Goal: Task Accomplishment & Management: Complete application form

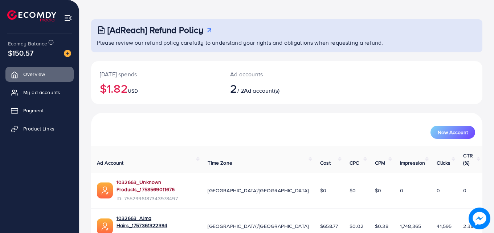
scroll to position [46, 0]
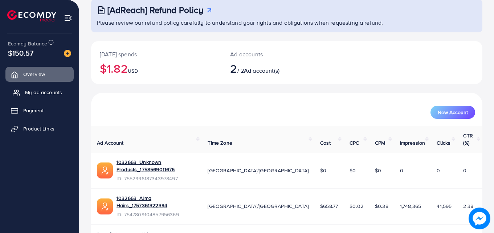
click at [29, 94] on span "My ad accounts" at bounding box center [43, 92] width 37 height 7
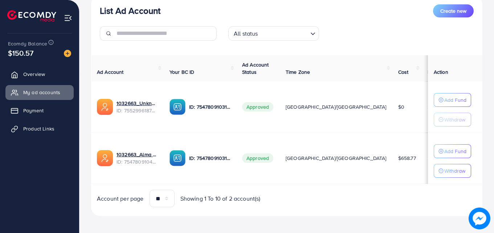
scroll to position [95, 0]
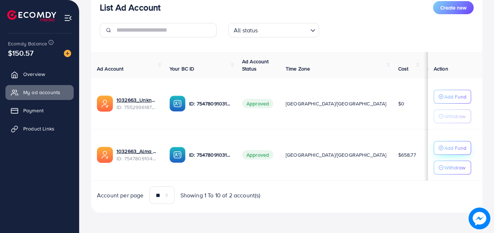
click at [444, 147] on p "Add Fund" at bounding box center [455, 147] width 22 height 9
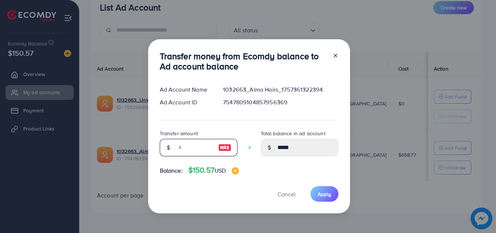
click at [190, 148] on input "number" at bounding box center [194, 147] width 36 height 17
type input "*"
type input "*****"
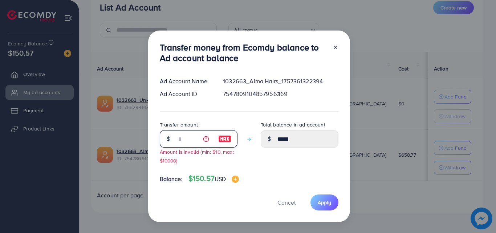
type input "**"
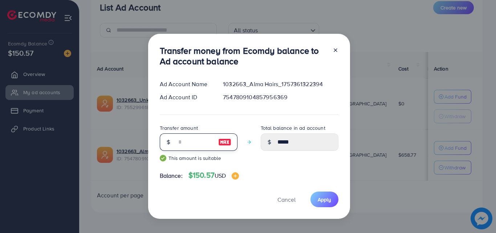
type input "*****"
type input "**"
click at [325, 199] on span "Apply" at bounding box center [324, 199] width 13 height 7
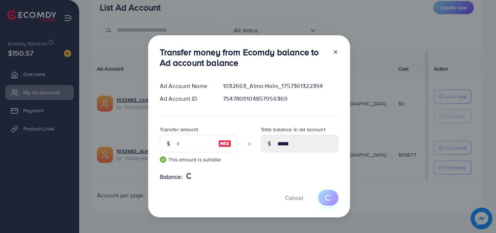
type input "*****"
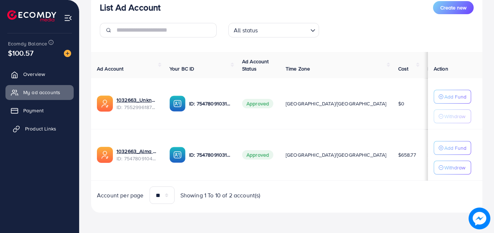
click at [32, 123] on link "Product Links" at bounding box center [39, 128] width 68 height 15
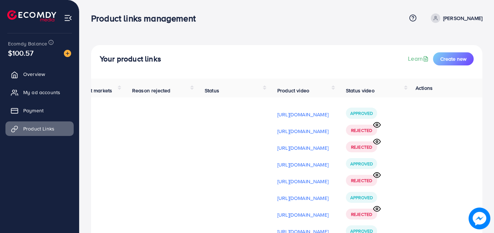
scroll to position [1, 0]
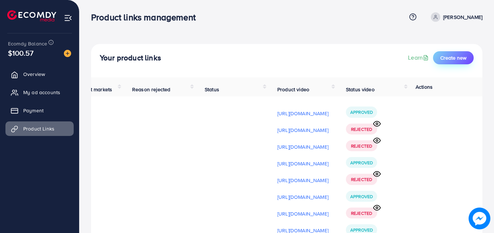
click at [445, 62] on button "Create new" at bounding box center [453, 57] width 41 height 13
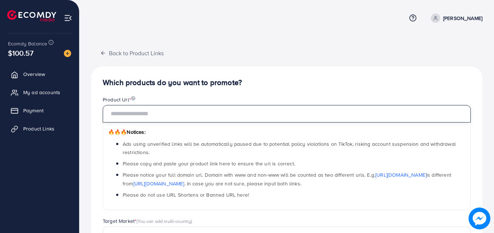
click at [174, 113] on input "text" at bounding box center [287, 113] width 368 height 17
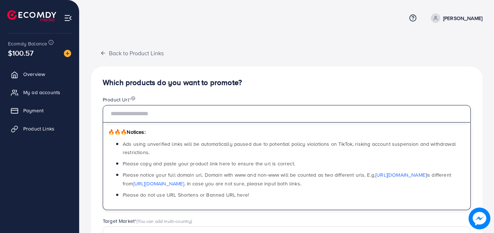
paste input "**********"
type input "**********"
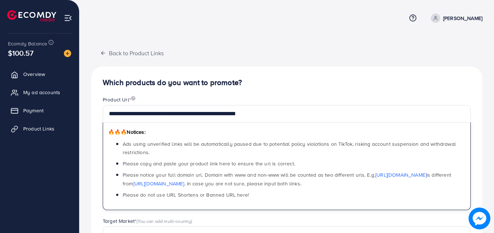
click at [303, 55] on div "**********" at bounding box center [286, 221] width 391 height 352
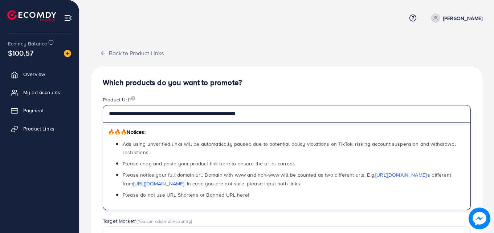
drag, startPoint x: 265, startPoint y: 117, endPoint x: 104, endPoint y: 110, distance: 160.7
click at [104, 110] on input "**********" at bounding box center [287, 113] width 368 height 17
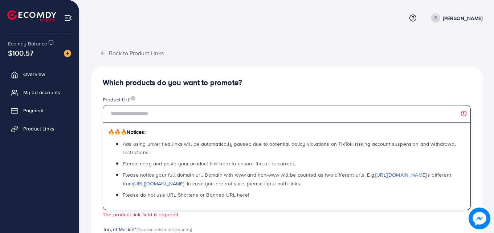
paste input "**********"
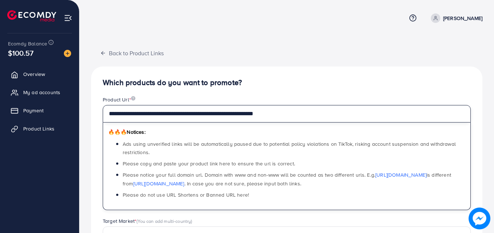
type input "**********"
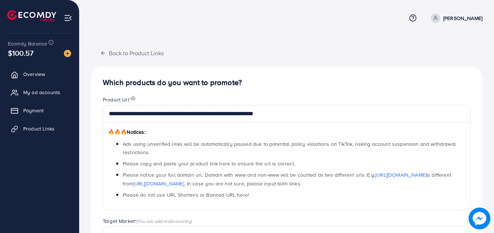
click at [287, 73] on div "**********" at bounding box center [286, 231] width 391 height 330
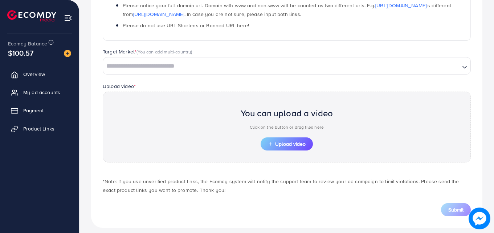
scroll to position [176, 0]
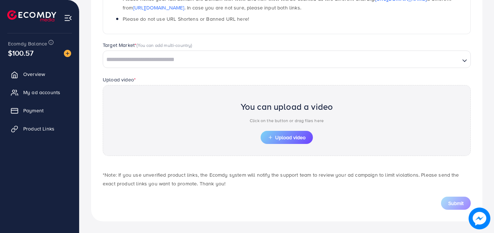
click at [143, 55] on input "Search for option" at bounding box center [281, 59] width 355 height 11
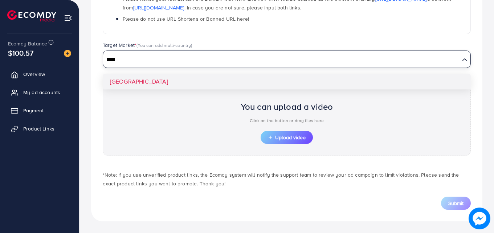
type input "****"
click at [139, 74] on div "Target Market * (You can add multi-country) Loading... [GEOGRAPHIC_DATA]" at bounding box center [287, 58] width 380 height 34
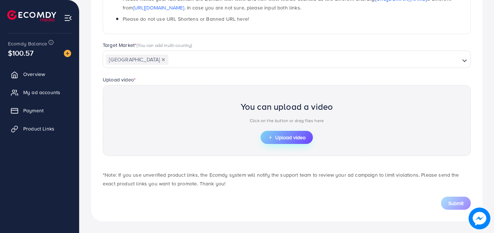
click at [304, 142] on button "Upload video" at bounding box center [287, 137] width 52 height 13
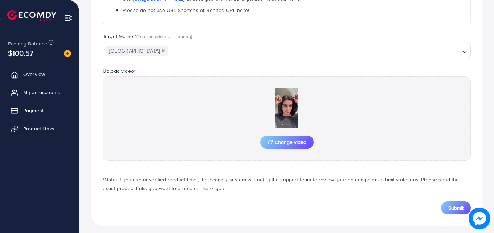
scroll to position [189, 0]
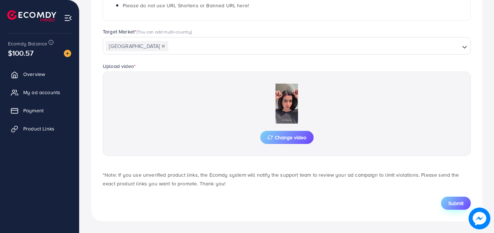
click at [459, 203] on span "Submit" at bounding box center [455, 202] width 15 height 7
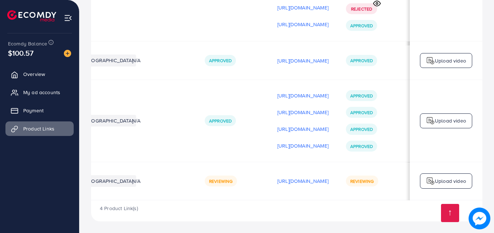
scroll to position [0, 184]
click at [434, 184] on div "Upload video" at bounding box center [446, 180] width 52 height 15
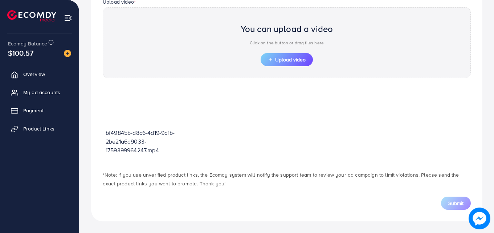
scroll to position [253, 0]
click at [286, 68] on div "You can upload a video Click on the button or drag files here Upload video" at bounding box center [287, 42] width 368 height 71
click at [276, 56] on button "Upload video" at bounding box center [287, 59] width 52 height 13
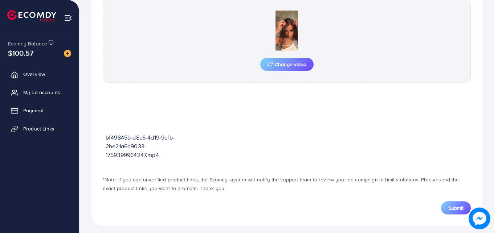
scroll to position [267, 0]
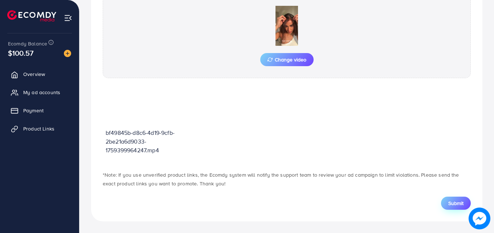
click at [446, 202] on button "Submit" at bounding box center [456, 202] width 30 height 13
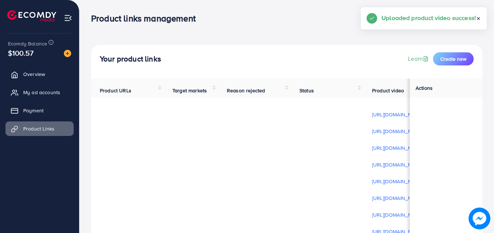
scroll to position [489, 0]
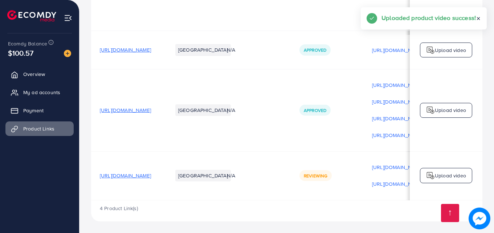
click at [454, 178] on p "Upload video" at bounding box center [450, 175] width 31 height 9
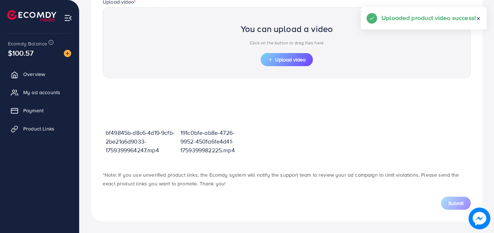
scroll to position [253, 0]
click at [284, 62] on span "Upload video" at bounding box center [287, 59] width 38 height 5
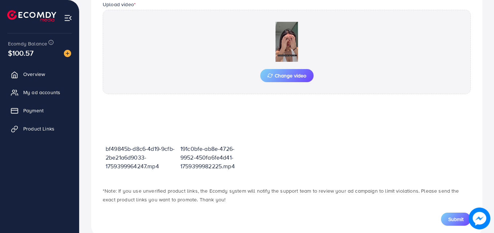
scroll to position [267, 0]
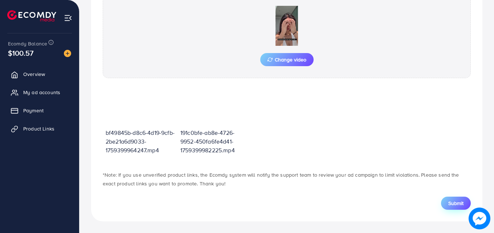
click at [448, 201] on span "Submit" at bounding box center [455, 202] width 15 height 7
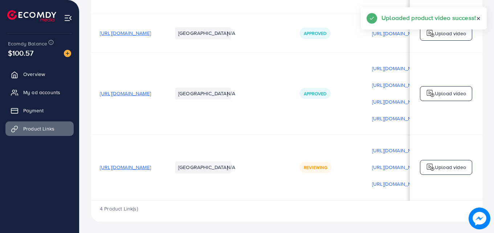
scroll to position [505, 0]
click at [461, 165] on p "Upload video" at bounding box center [450, 166] width 31 height 9
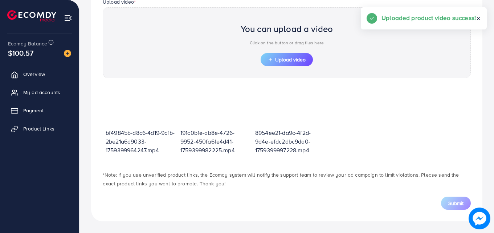
scroll to position [253, 0]
click at [289, 62] on span "Upload video" at bounding box center [287, 59] width 38 height 5
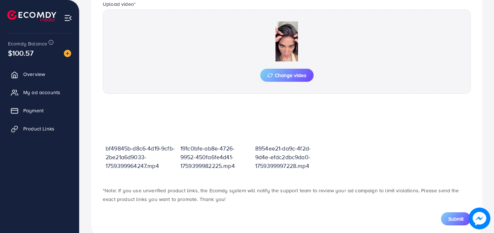
scroll to position [267, 0]
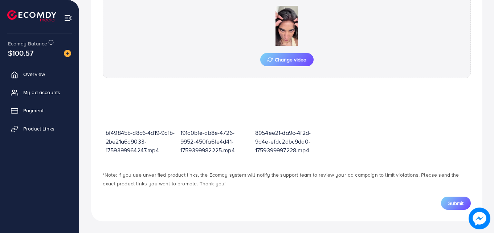
click at [444, 204] on button "Submit" at bounding box center [456, 202] width 30 height 13
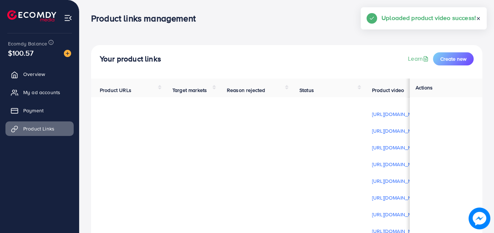
scroll to position [522, 0]
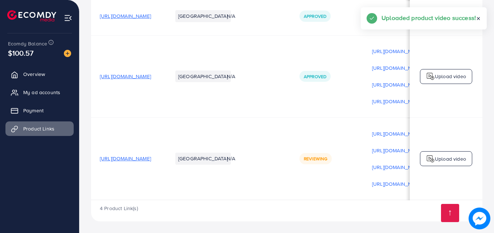
click at [450, 156] on p "Upload video" at bounding box center [450, 158] width 31 height 9
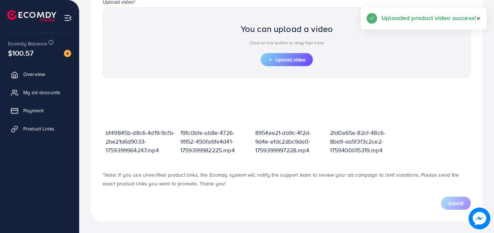
scroll to position [253, 0]
click at [294, 58] on span "Upload video" at bounding box center [287, 59] width 38 height 5
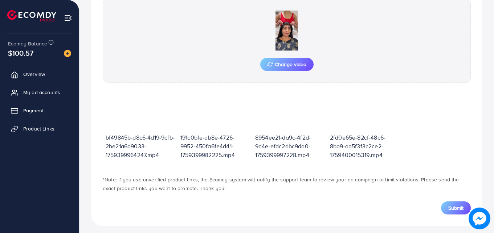
scroll to position [267, 0]
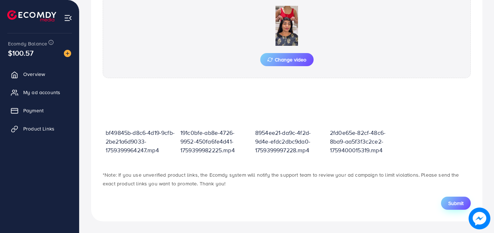
click at [447, 205] on button "Submit" at bounding box center [456, 202] width 30 height 13
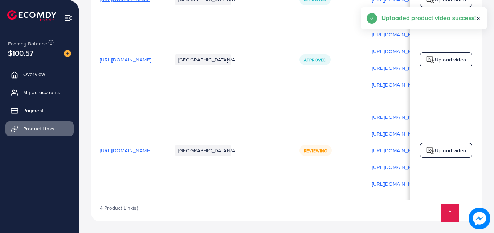
click at [453, 143] on div "Upload video" at bounding box center [446, 150] width 52 height 15
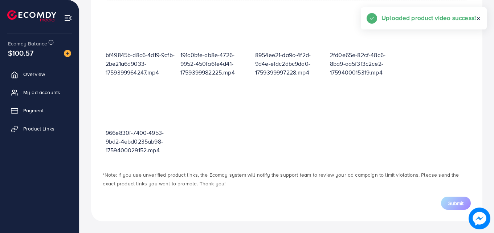
scroll to position [261, 0]
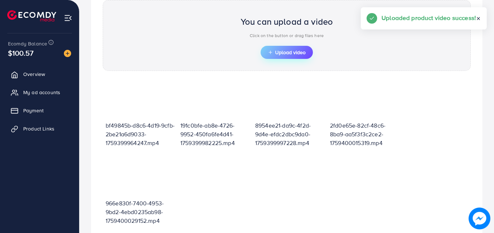
click at [295, 54] on span "Upload video" at bounding box center [287, 52] width 38 height 5
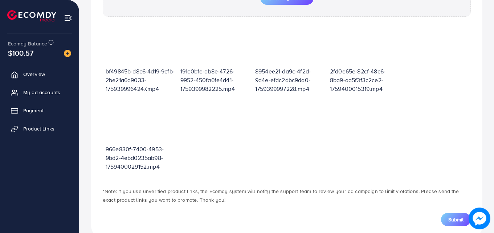
scroll to position [345, 0]
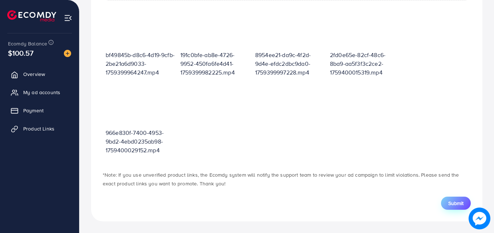
click at [447, 202] on button "Submit" at bounding box center [456, 202] width 30 height 13
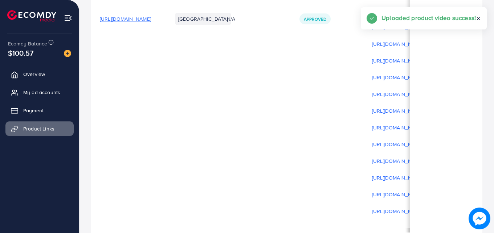
scroll to position [556, 0]
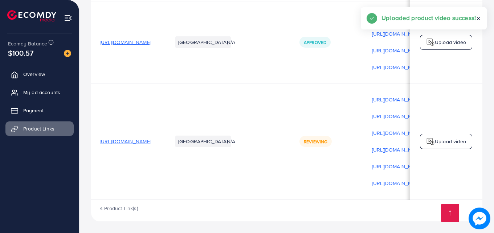
click at [458, 134] on div "Upload video" at bounding box center [446, 141] width 52 height 15
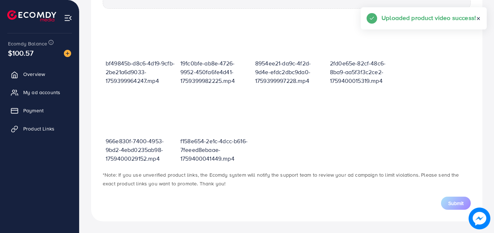
scroll to position [261, 0]
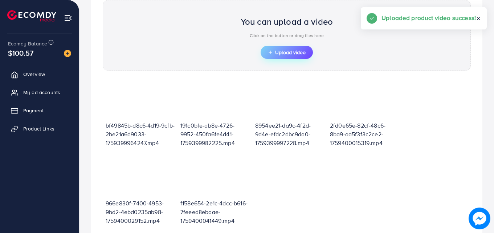
click at [276, 47] on button "Upload video" at bounding box center [287, 52] width 52 height 13
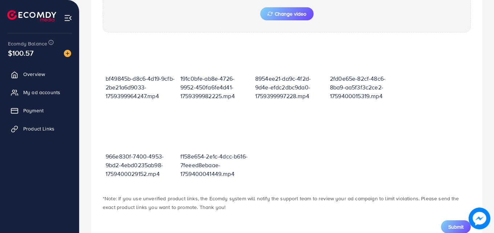
scroll to position [336, 0]
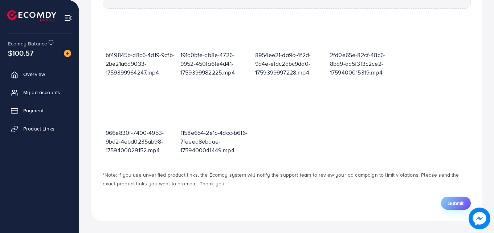
click at [448, 200] on span "Submit" at bounding box center [455, 202] width 15 height 7
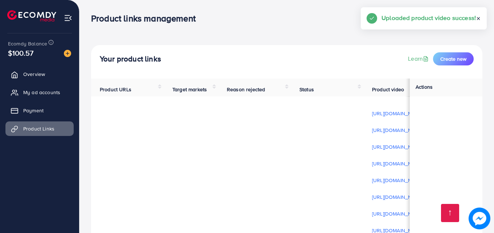
scroll to position [573, 0]
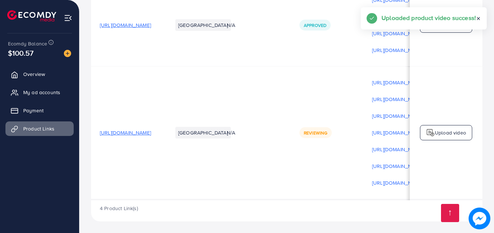
click at [429, 125] on div "Upload video" at bounding box center [446, 132] width 52 height 15
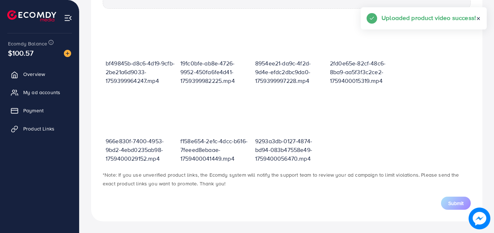
scroll to position [261, 0]
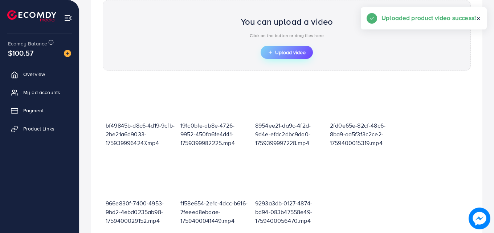
click at [280, 55] on span "Upload video" at bounding box center [287, 52] width 38 height 5
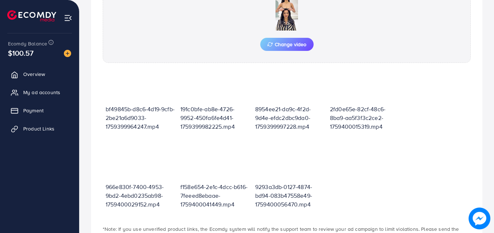
scroll to position [336, 0]
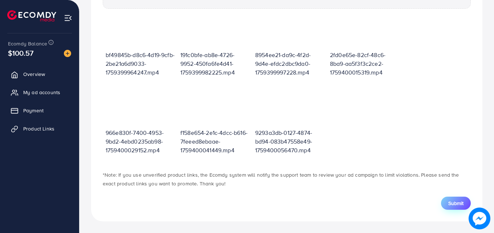
click at [444, 204] on button "Submit" at bounding box center [456, 202] width 30 height 13
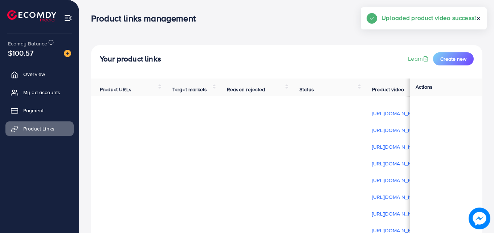
scroll to position [590, 0]
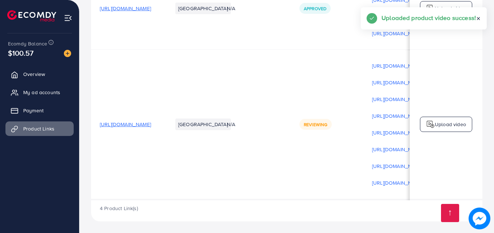
click at [459, 129] on div "Upload video" at bounding box center [446, 124] width 52 height 15
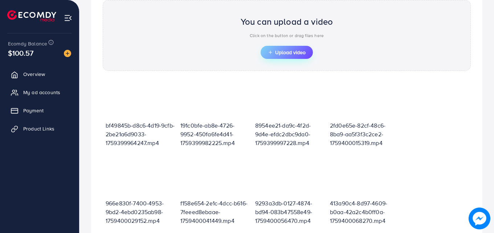
click at [297, 58] on button "Upload video" at bounding box center [287, 52] width 52 height 13
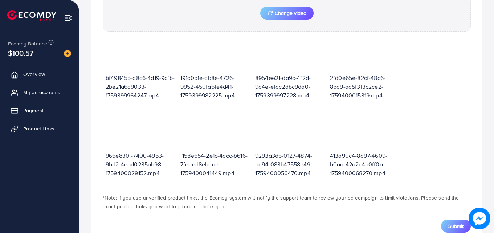
scroll to position [336, 0]
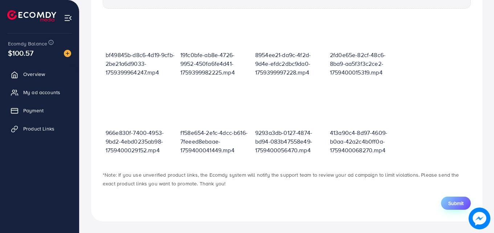
click at [447, 205] on button "Submit" at bounding box center [456, 202] width 30 height 13
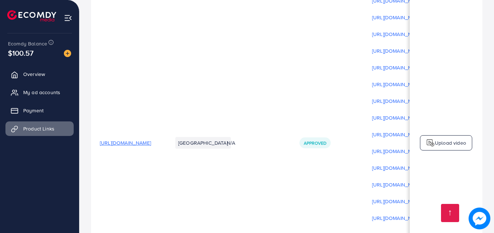
scroll to position [164, 0]
click at [435, 140] on p "Upload video" at bounding box center [450, 141] width 31 height 9
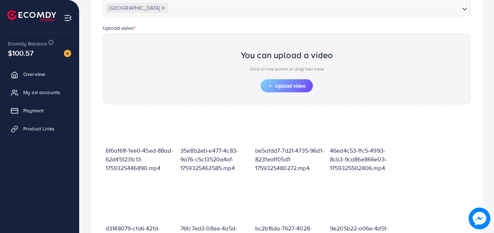
scroll to position [221, 0]
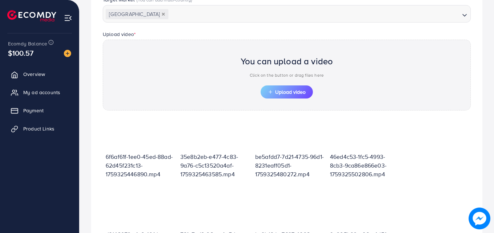
click at [296, 81] on div "You can upload a video Click on the button or drag files here" at bounding box center [287, 69] width 93 height 34
click at [290, 90] on span "Upload video" at bounding box center [287, 91] width 38 height 5
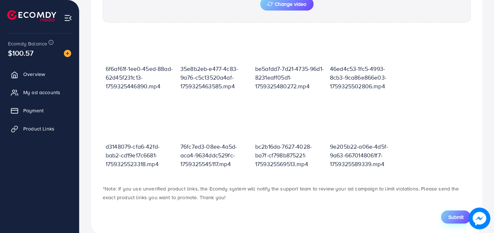
scroll to position [336, 0]
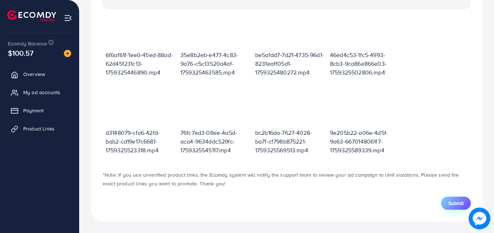
click at [453, 205] on span "Submit" at bounding box center [455, 202] width 15 height 7
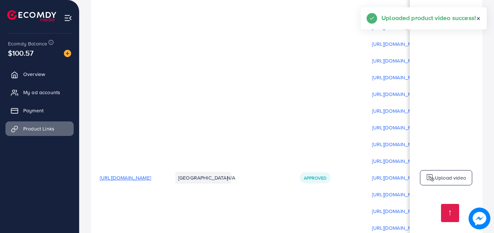
scroll to position [170, 0]
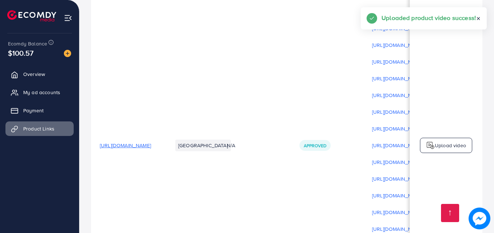
click at [428, 147] on img at bounding box center [430, 145] width 9 height 9
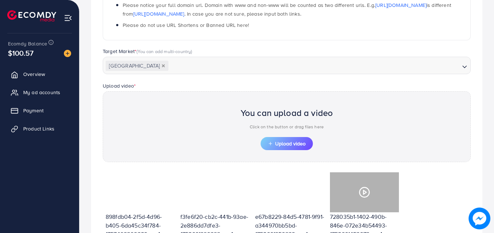
scroll to position [261, 0]
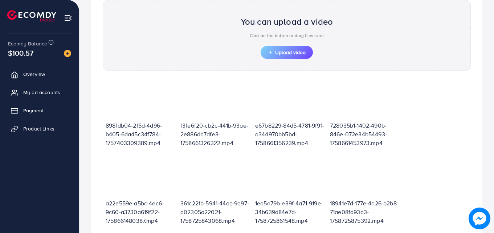
click at [278, 60] on div "You can upload a video Click on the button or drag files here Upload video" at bounding box center [287, 35] width 368 height 71
click at [278, 55] on span "Upload video" at bounding box center [287, 52] width 38 height 5
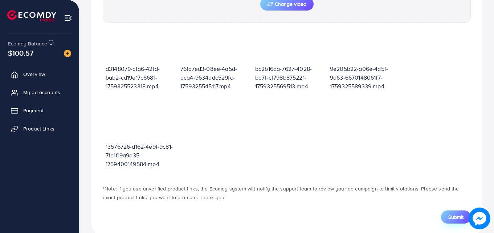
scroll to position [336, 0]
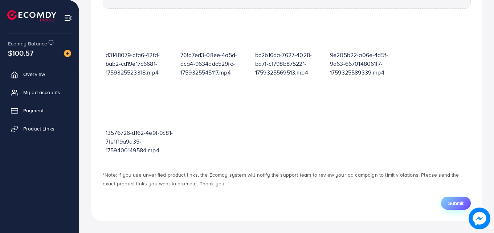
click at [456, 205] on span "Submit" at bounding box center [455, 202] width 15 height 7
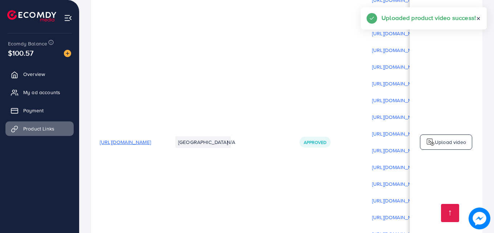
scroll to position [191, 0]
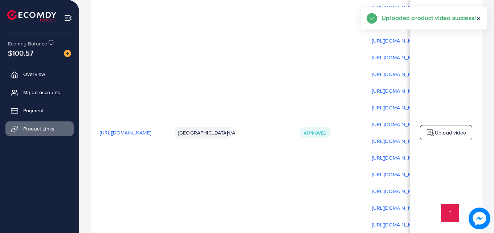
click at [448, 137] on p "Upload video" at bounding box center [450, 132] width 31 height 9
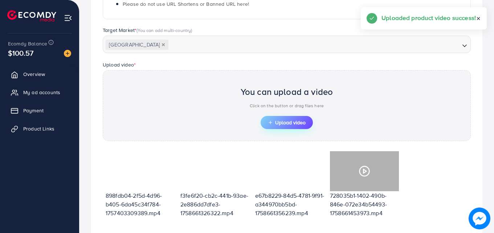
scroll to position [261, 0]
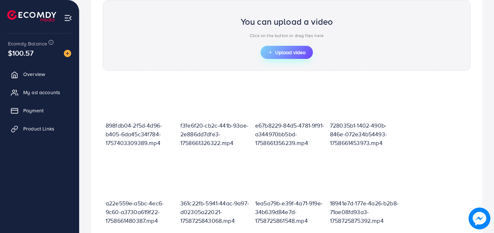
click at [268, 54] on icon "button" at bounding box center [270, 52] width 5 height 5
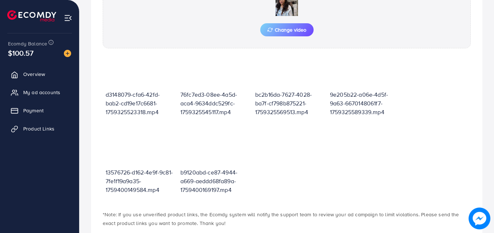
scroll to position [336, 0]
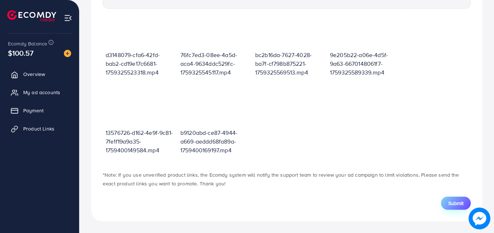
click at [444, 203] on button "Submit" at bounding box center [456, 202] width 30 height 13
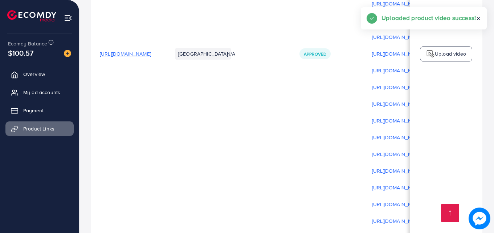
scroll to position [276, 0]
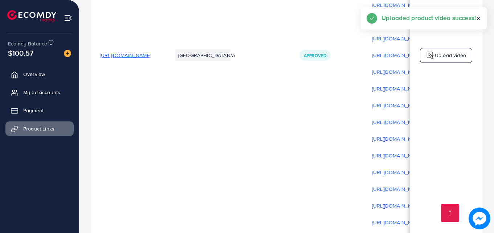
click at [422, 58] on div "Upload video" at bounding box center [446, 55] width 52 height 15
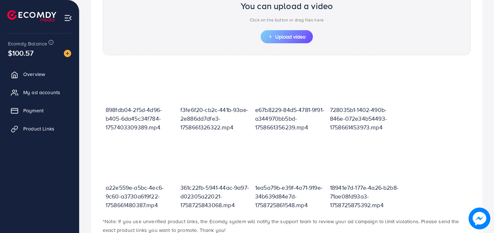
scroll to position [261, 0]
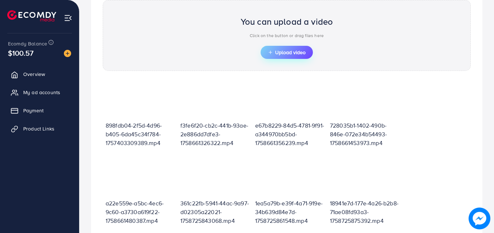
click at [275, 53] on span "Upload video" at bounding box center [287, 52] width 38 height 5
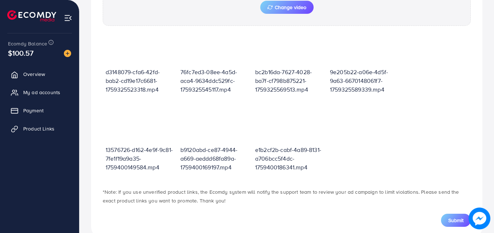
scroll to position [336, 0]
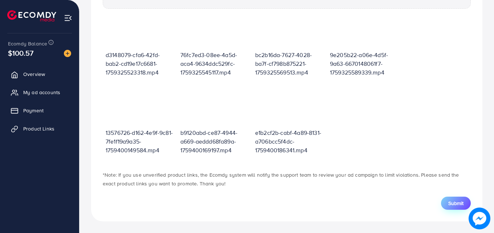
click at [445, 204] on button "Submit" at bounding box center [456, 202] width 30 height 13
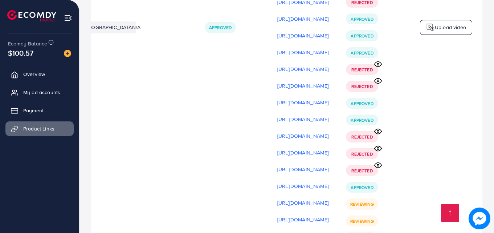
scroll to position [298, 0]
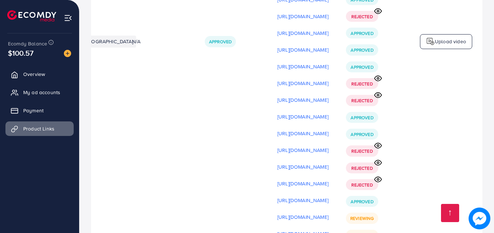
click at [441, 38] on div "Upload video" at bounding box center [446, 41] width 52 height 15
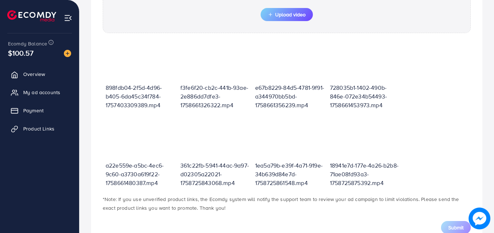
scroll to position [261, 0]
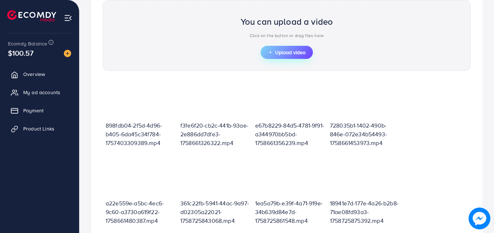
click at [268, 52] on icon "button" at bounding box center [270, 52] width 5 height 5
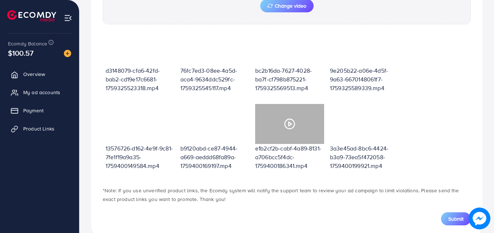
scroll to position [336, 0]
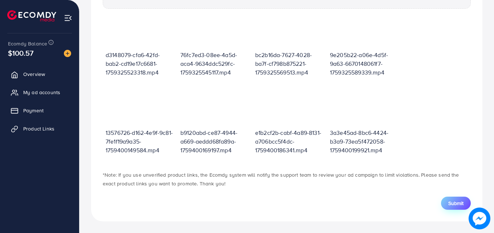
click at [443, 200] on button "Submit" at bounding box center [456, 202] width 30 height 13
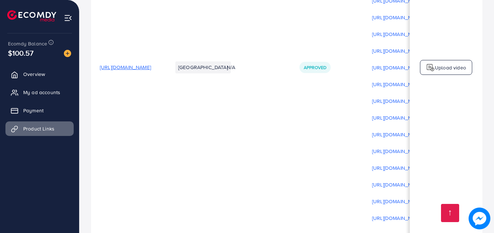
scroll to position [285, 0]
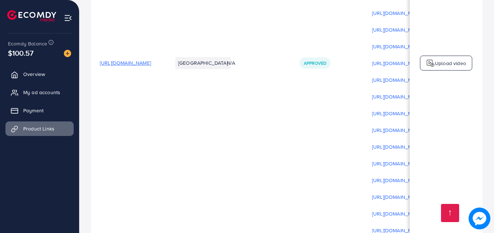
click at [442, 64] on p "Upload video" at bounding box center [450, 63] width 31 height 9
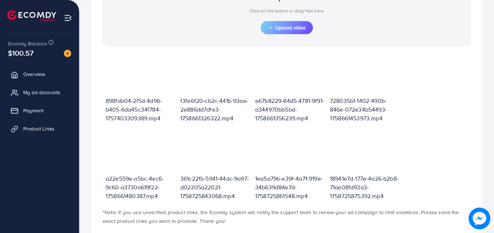
scroll to position [261, 0]
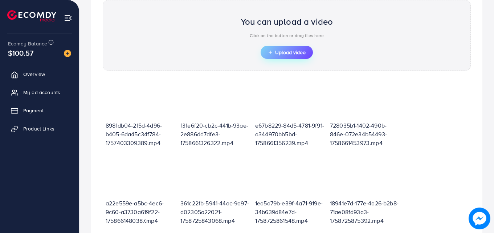
click at [276, 51] on span "Upload video" at bounding box center [287, 52] width 38 height 5
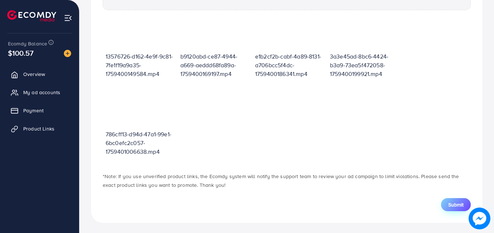
scroll to position [336, 0]
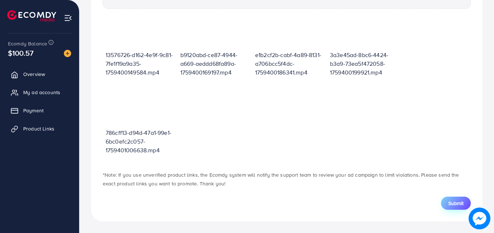
click at [452, 200] on span "Submit" at bounding box center [455, 202] width 15 height 7
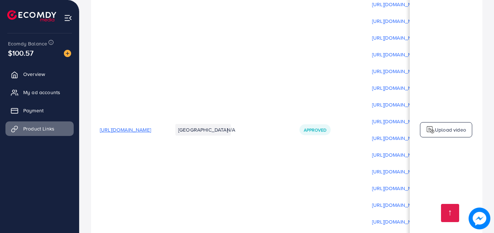
scroll to position [235, 0]
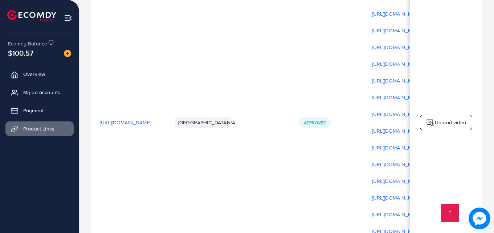
click at [442, 127] on p "Upload video" at bounding box center [450, 122] width 31 height 9
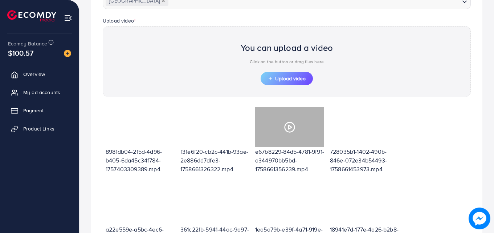
scroll to position [261, 0]
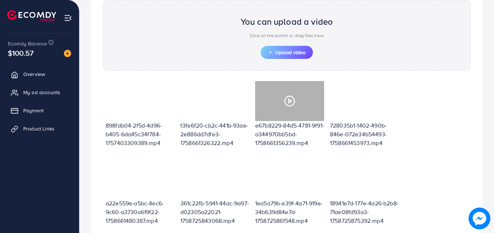
click at [268, 55] on button "Upload video" at bounding box center [287, 52] width 52 height 13
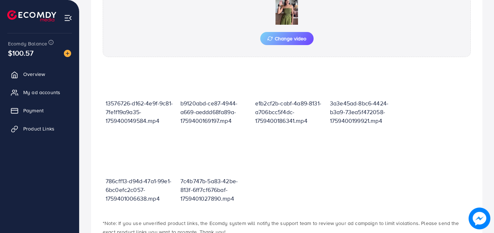
scroll to position [336, 0]
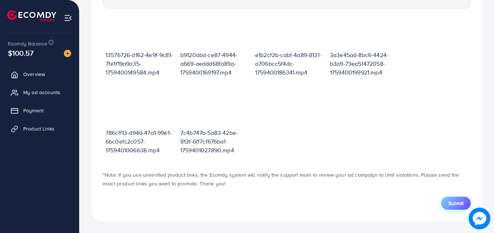
click at [447, 202] on button "Submit" at bounding box center [456, 202] width 30 height 13
